Goal: Check status: Check status

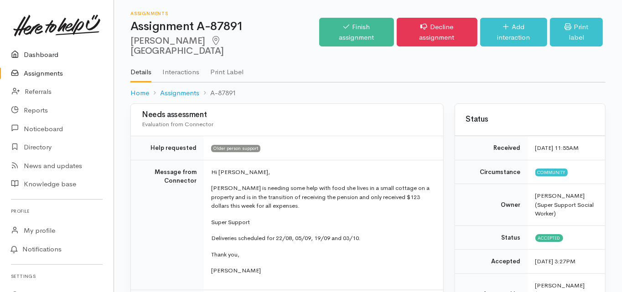
click at [50, 55] on link "Dashboard" at bounding box center [57, 55] width 114 height 19
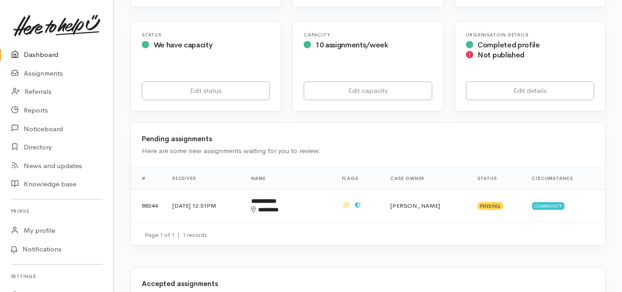
scroll to position [219, 0]
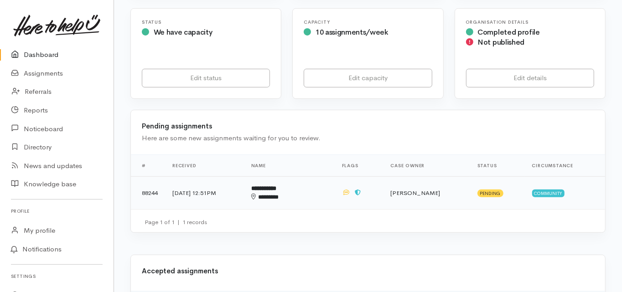
click at [276, 186] on b "**********" at bounding box center [263, 189] width 25 height 6
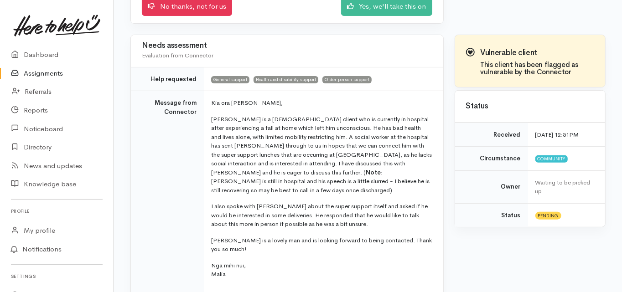
scroll to position [182, 0]
